Goal: Information Seeking & Learning: Learn about a topic

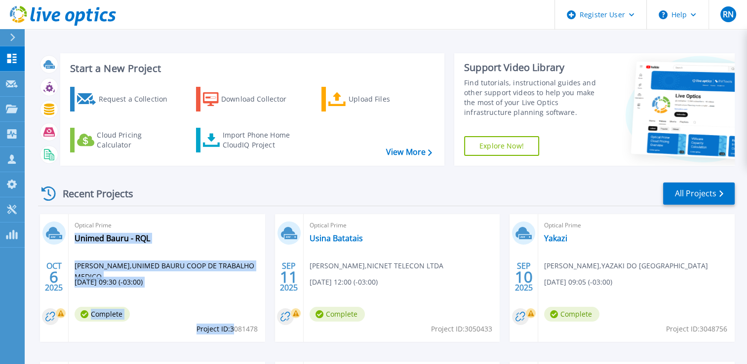
drag, startPoint x: 232, startPoint y: 329, endPoint x: 261, endPoint y: 330, distance: 28.6
click at [261, 330] on div "Optical Prime Unimed Bauru - RQL Fernando Novelli , UNIMED BAURU COOP DE TRABAL…" at bounding box center [167, 278] width 196 height 128
drag, startPoint x: 261, startPoint y: 330, endPoint x: 242, endPoint y: 329, distance: 18.8
click at [242, 329] on span "Project ID: 3081478" at bounding box center [226, 329] width 61 height 11
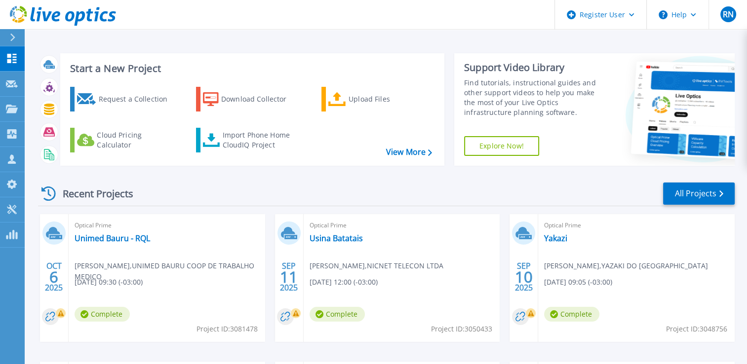
click at [229, 330] on span "Project ID: 3081478" at bounding box center [226, 329] width 61 height 11
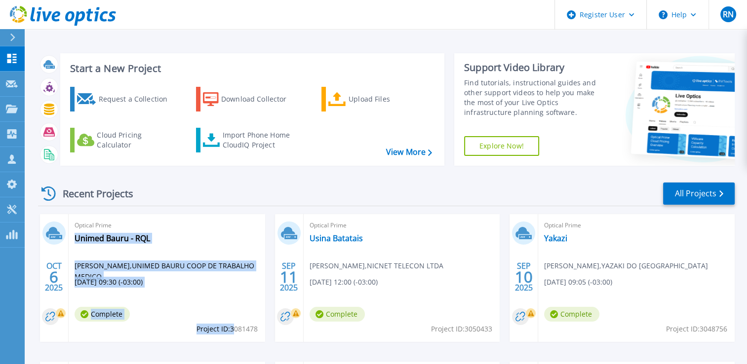
drag, startPoint x: 232, startPoint y: 330, endPoint x: 260, endPoint y: 329, distance: 27.7
click at [260, 329] on div "Optical Prime Unimed Bauru - RQL Fernando Novelli , UNIMED BAURU COOP DE TRABAL…" at bounding box center [167, 278] width 196 height 128
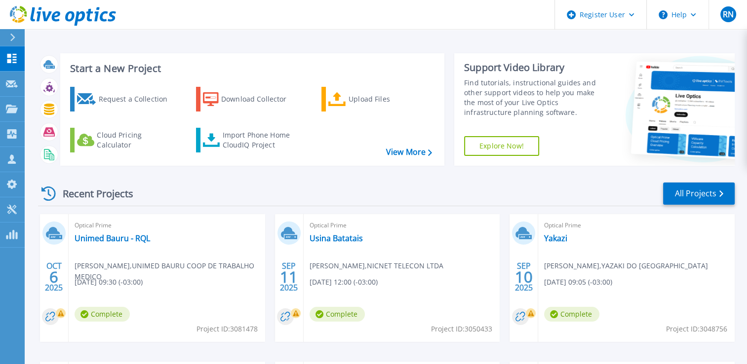
click at [255, 329] on span "Project ID: 3081478" at bounding box center [226, 329] width 61 height 11
copy span "3081478"
click at [351, 182] on div "Recent Projects All Projects" at bounding box center [386, 194] width 696 height 25
click at [246, 329] on span "Project ID: 3081478" at bounding box center [226, 329] width 61 height 11
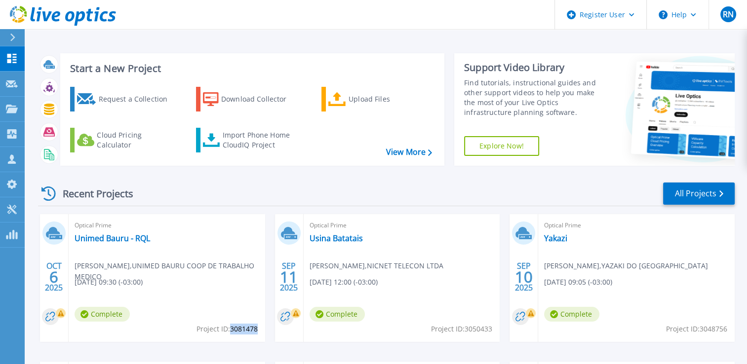
click at [246, 329] on span "Project ID: 3081478" at bounding box center [226, 329] width 61 height 11
copy span "3081478"
click at [338, 188] on div "Recent Projects All Projects" at bounding box center [386, 194] width 696 height 25
click at [113, 241] on link "Unimed Bauru - RQL" at bounding box center [113, 238] width 76 height 10
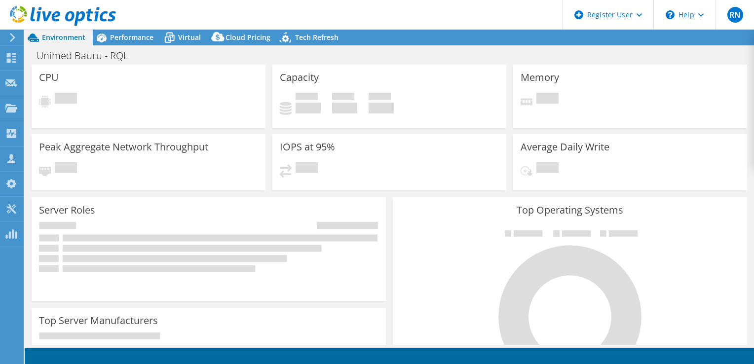
select select "USD"
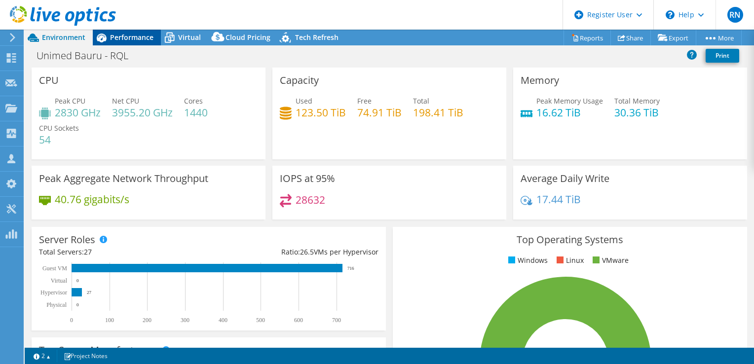
click at [140, 40] on span "Performance" at bounding box center [131, 37] width 43 height 9
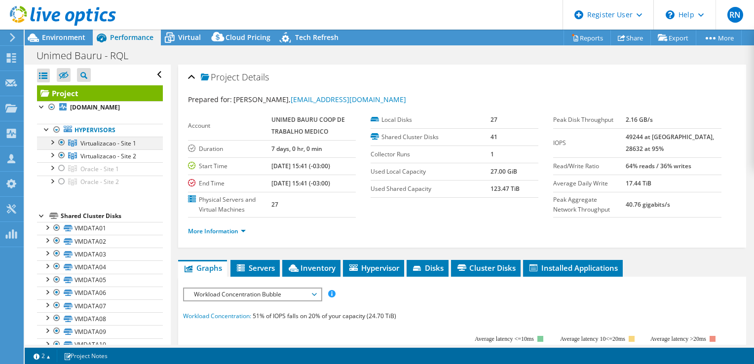
click at [53, 147] on div at bounding box center [52, 142] width 10 height 10
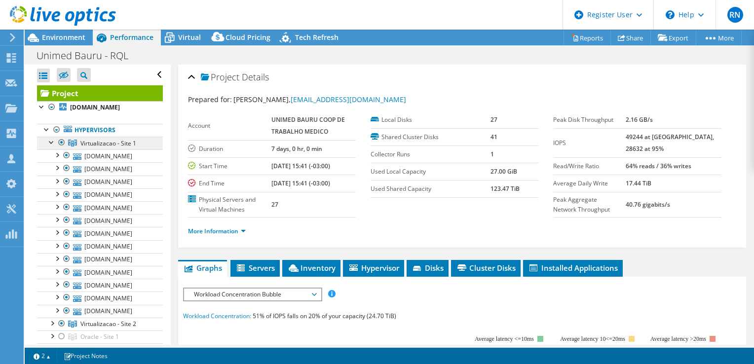
click at [121, 148] on span "Virtualizacao - Site 1" at bounding box center [108, 143] width 56 height 8
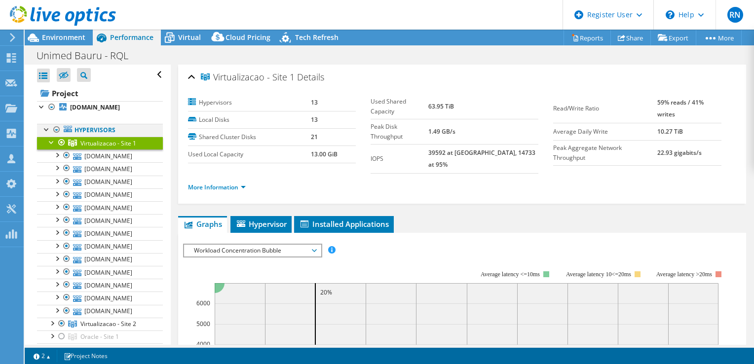
click at [43, 134] on div at bounding box center [47, 129] width 10 height 10
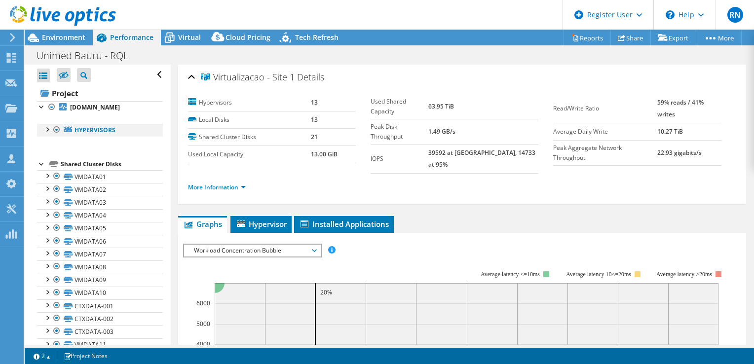
click at [49, 134] on div at bounding box center [47, 129] width 10 height 10
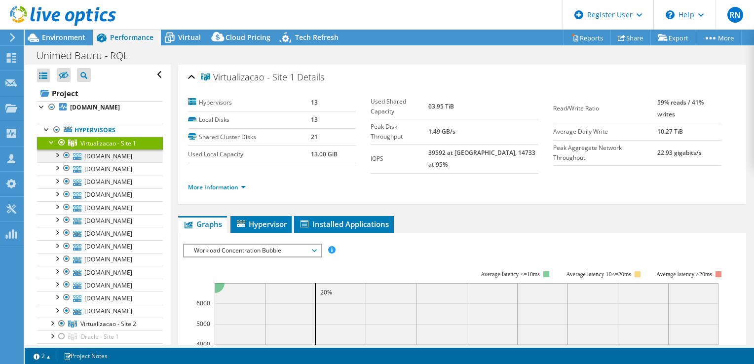
click at [59, 159] on div at bounding box center [57, 155] width 10 height 10
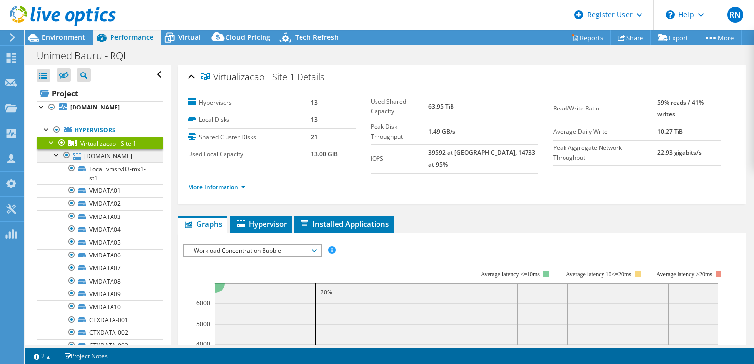
drag, startPoint x: 56, startPoint y: 163, endPoint x: 49, endPoint y: 152, distance: 12.9
click at [56, 159] on div at bounding box center [57, 155] width 10 height 10
click at [49, 147] on div at bounding box center [52, 142] width 10 height 10
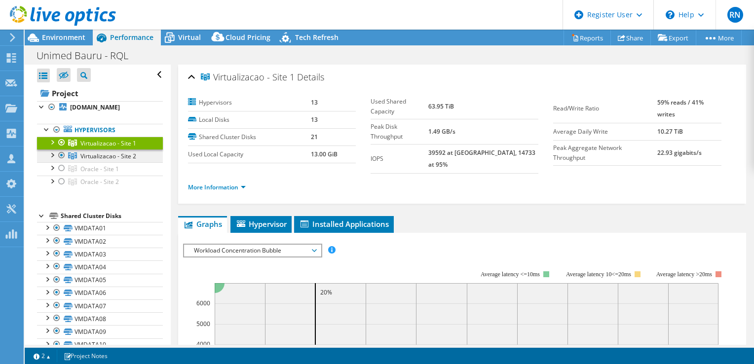
click at [114, 160] on span "Virtualizacao - Site 2" at bounding box center [108, 156] width 56 height 8
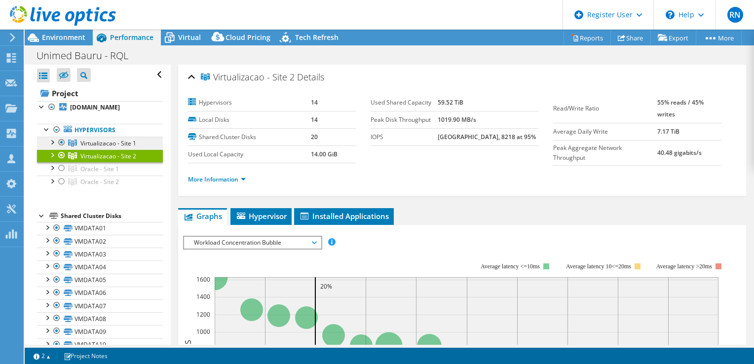
click at [118, 148] on span "Virtualizacao - Site 1" at bounding box center [108, 143] width 56 height 8
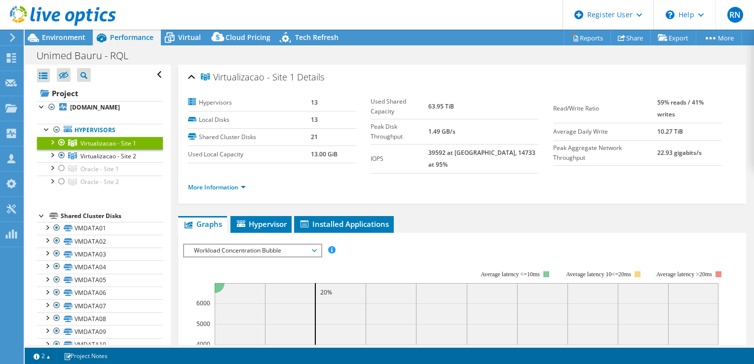
click at [507, 216] on ul "Graphs Servers Inventory Hypervisor Disks Cluster Disks Installed Applications" at bounding box center [462, 224] width 568 height 17
drag, startPoint x: 441, startPoint y: 135, endPoint x: 488, endPoint y: 134, distance: 46.9
click at [488, 144] on tr "IOPS 39592 at [GEOGRAPHIC_DATA], 14733 at 95%" at bounding box center [455, 158] width 168 height 29
click at [104, 160] on span "Virtualizacao - Site 2" at bounding box center [108, 156] width 56 height 8
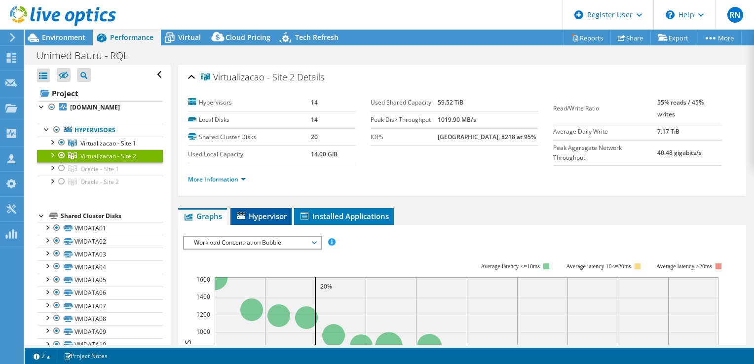
click at [282, 219] on span "Hypervisor" at bounding box center [260, 216] width 51 height 10
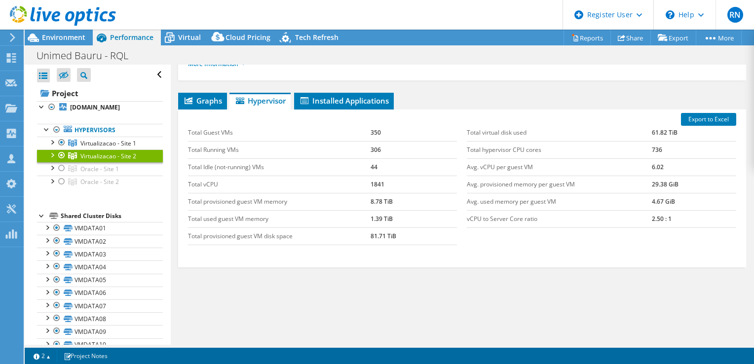
scroll to position [126, 0]
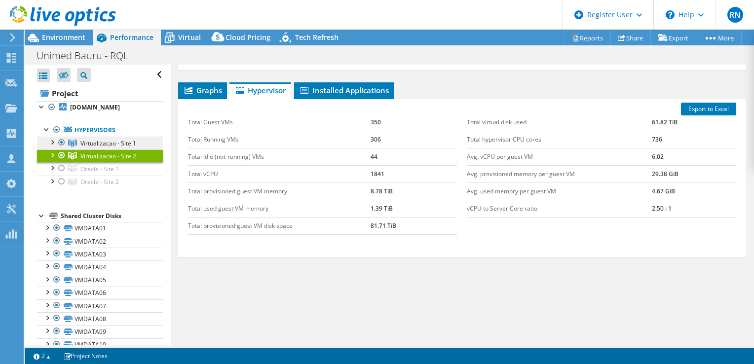
click at [122, 148] on span "Virtualizacao - Site 1" at bounding box center [108, 143] width 56 height 8
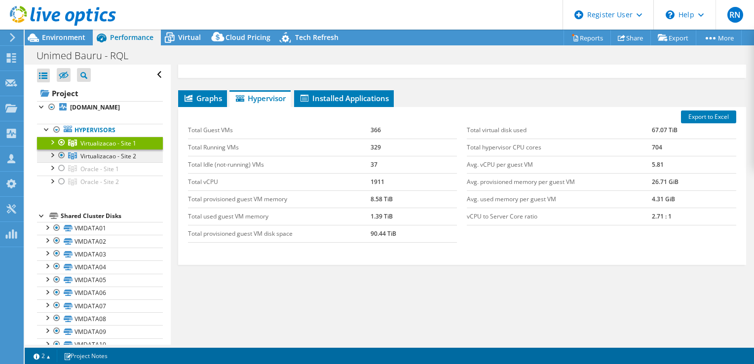
click at [100, 160] on span "Virtualizacao - Site 2" at bounding box center [108, 156] width 56 height 8
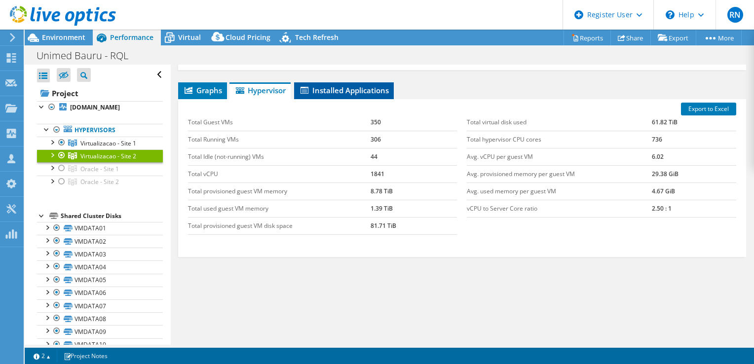
click at [341, 96] on li "Installed Applications" at bounding box center [344, 90] width 100 height 17
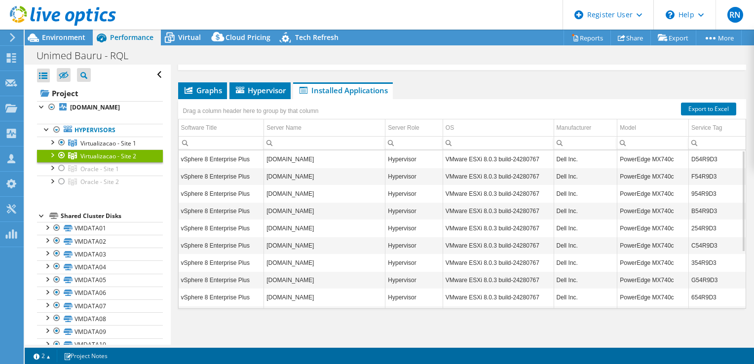
click at [39, 220] on div at bounding box center [42, 215] width 10 height 10
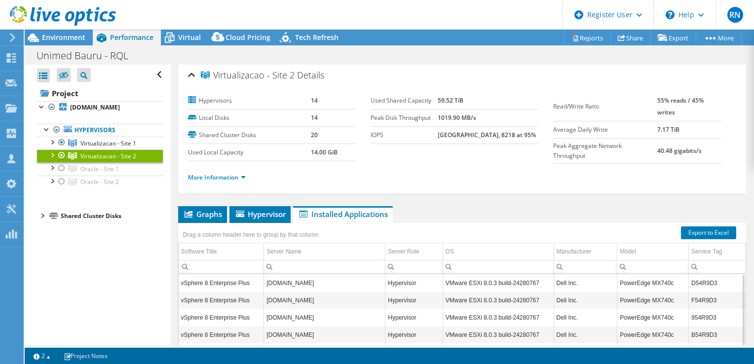
scroll to position [0, 0]
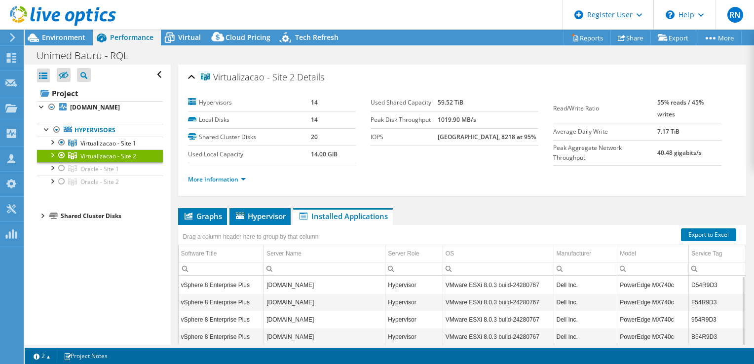
click at [659, 307] on td "PowerEdge MX740c" at bounding box center [653, 302] width 72 height 17
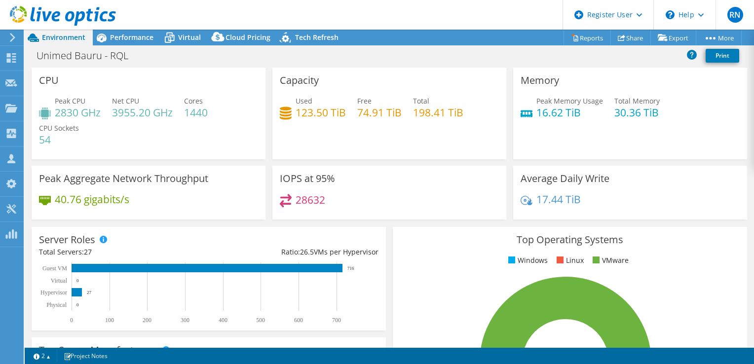
select select "USD"
click at [441, 251] on div "Top Operating Systems Windows Linux VMware 100.0% ESXi 8.0" at bounding box center [570, 345] width 354 height 236
click at [429, 151] on div "Capacity Used 123.50 TiB Free 74.91 TiB Total 198.41 TiB" at bounding box center [389, 114] width 234 height 92
